Goal: Check status: Check status

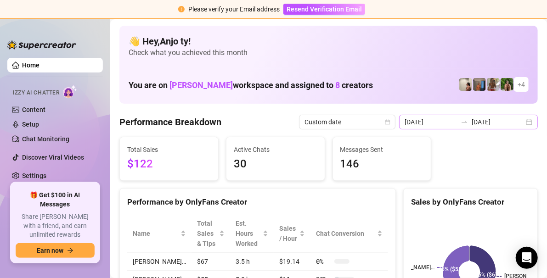
click at [522, 122] on div "[DATE] [DATE]" at bounding box center [468, 122] width 139 height 15
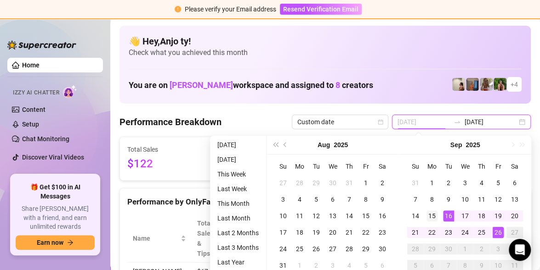
type input "[DATE]"
click at [426, 209] on td "15" at bounding box center [431, 216] width 17 height 17
type input "[DATE]"
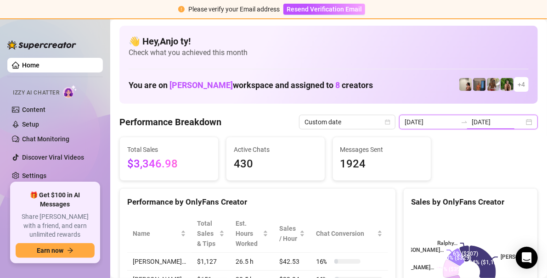
click at [523, 120] on div "[DATE] [DATE]" at bounding box center [468, 122] width 139 height 15
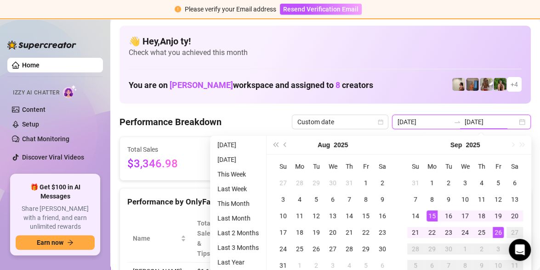
click at [521, 120] on div "[DATE] [DATE]" at bounding box center [461, 122] width 139 height 15
click at [499, 233] on div "26" at bounding box center [497, 232] width 11 height 11
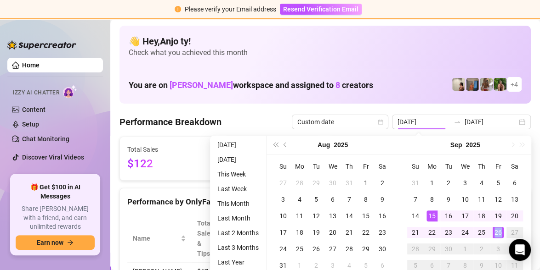
type input "[DATE]"
